Goal: Information Seeking & Learning: Check status

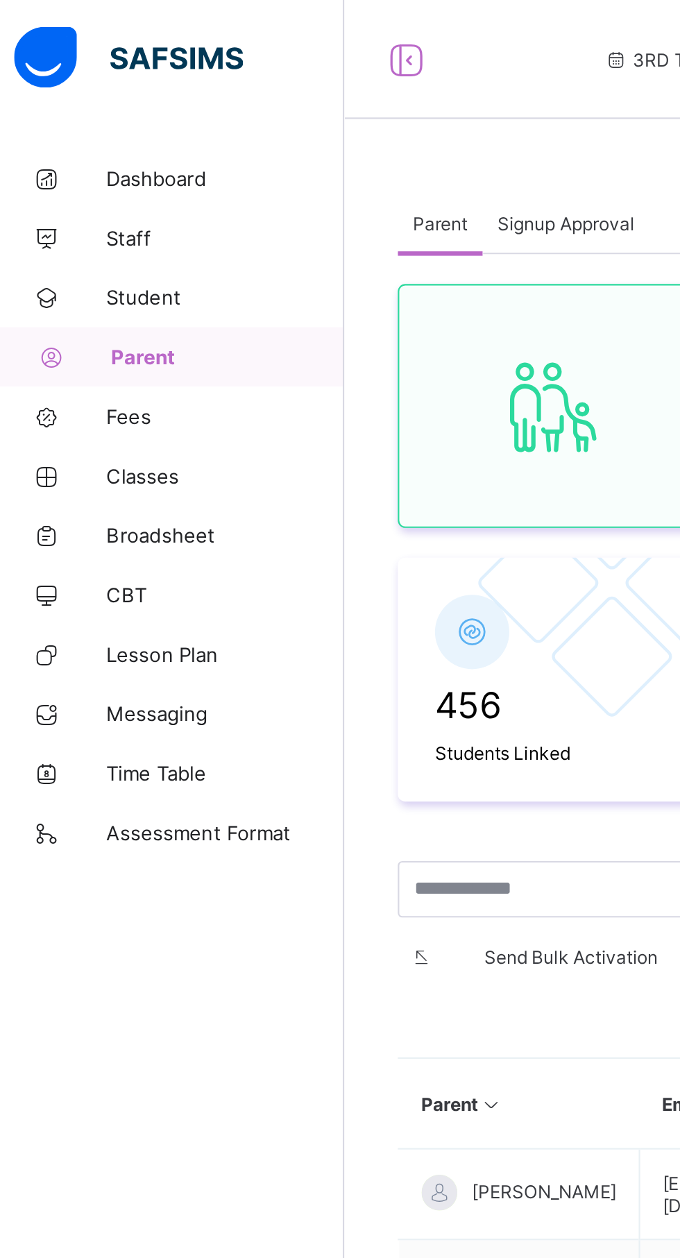
click at [89, 250] on span "Broadsheet" at bounding box center [110, 249] width 111 height 11
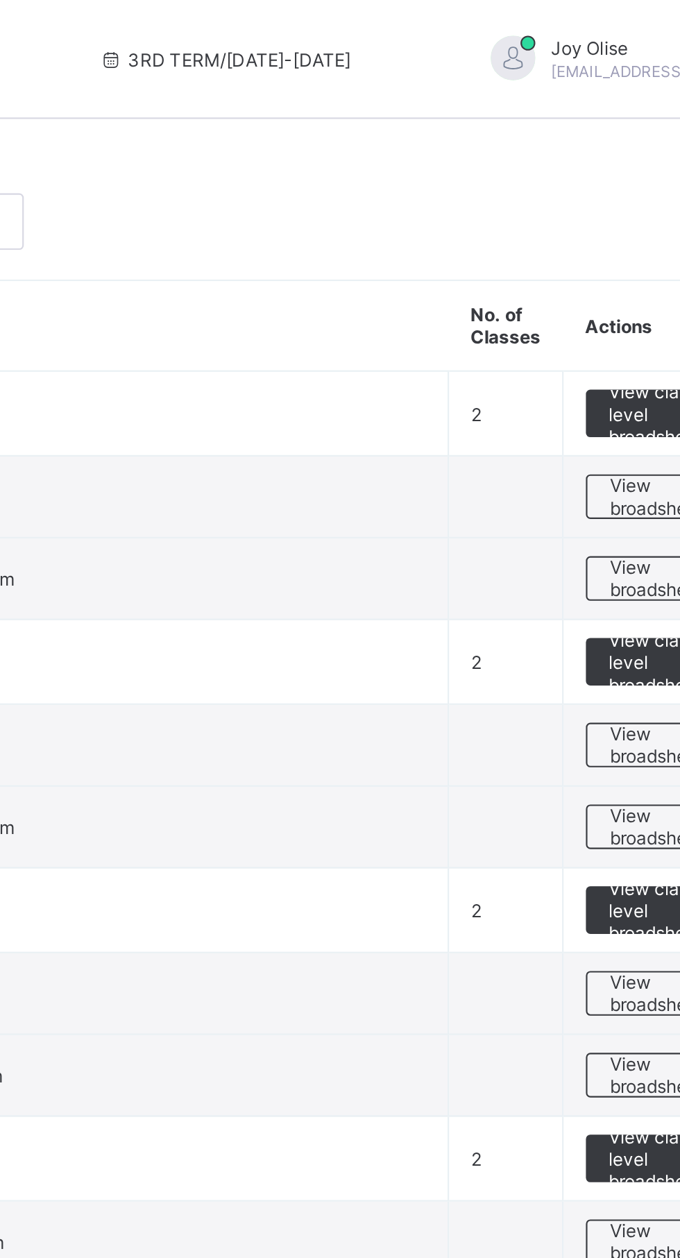
click at [597, 352] on span "View broadsheet" at bounding box center [612, 347] width 44 height 21
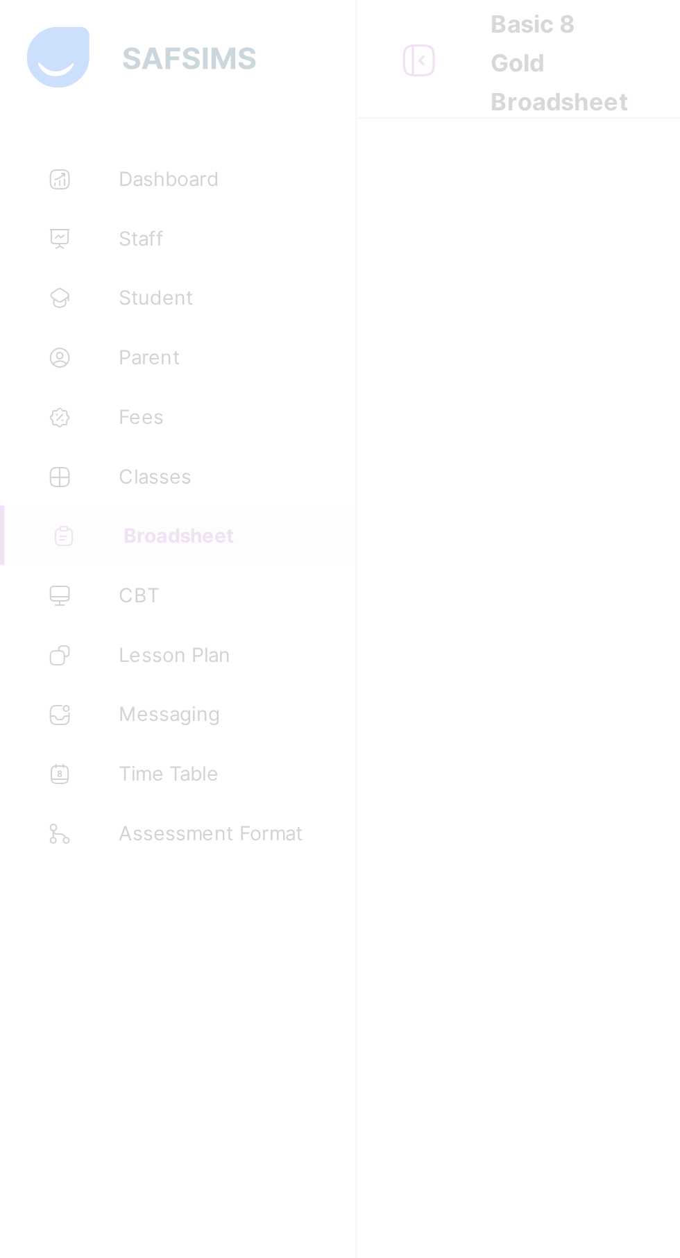
click at [99, 249] on div at bounding box center [340, 629] width 680 height 1258
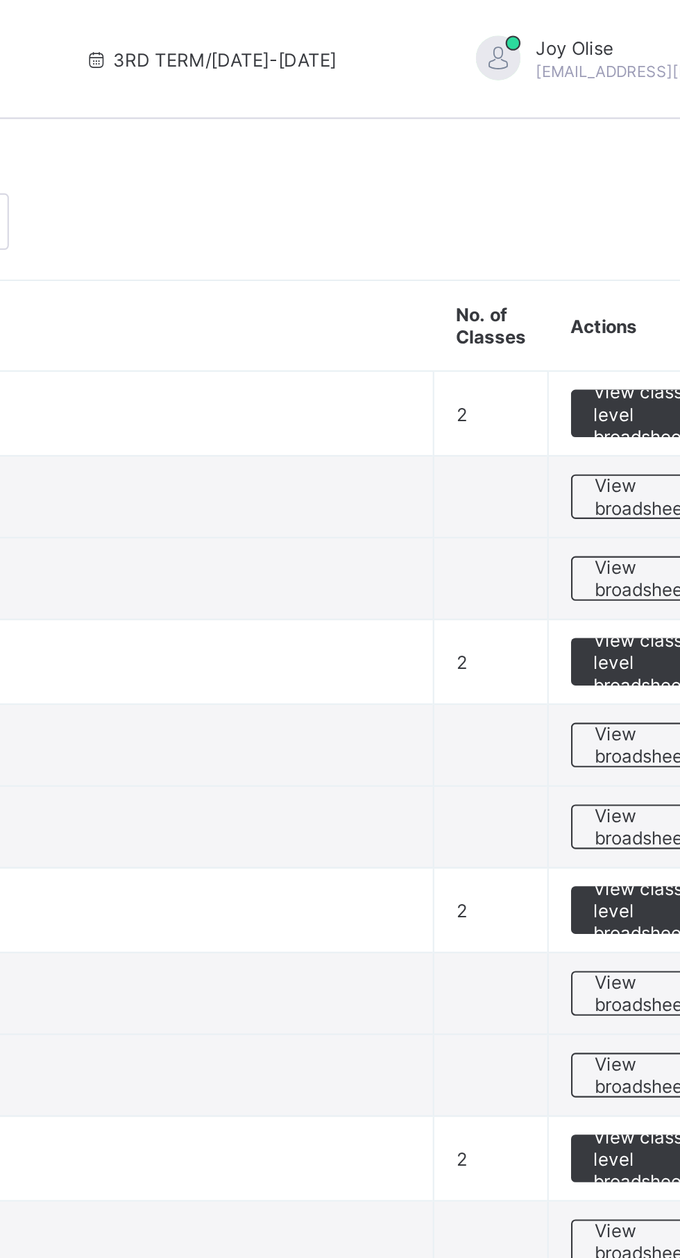
click at [601, 348] on span "View broadsheet" at bounding box center [612, 347] width 44 height 21
